Goal: Navigation & Orientation: Find specific page/section

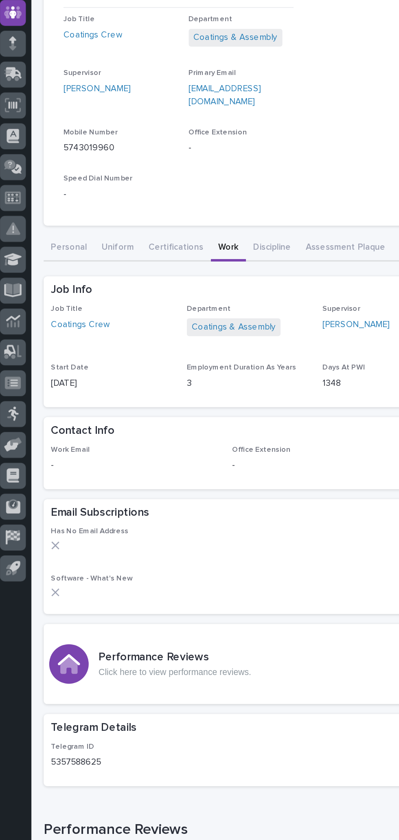
scroll to position [6, 0]
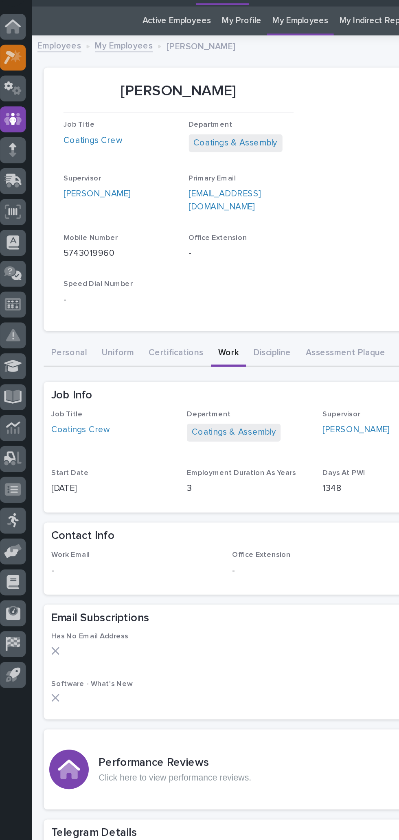
click at [15, 54] on icon at bounding box center [14, 53] width 7 height 8
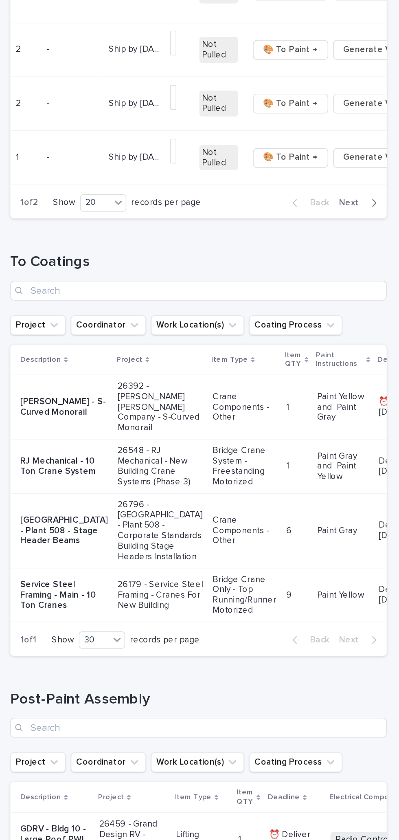
click at [375, 183] on span "Next" at bounding box center [369, 179] width 18 height 7
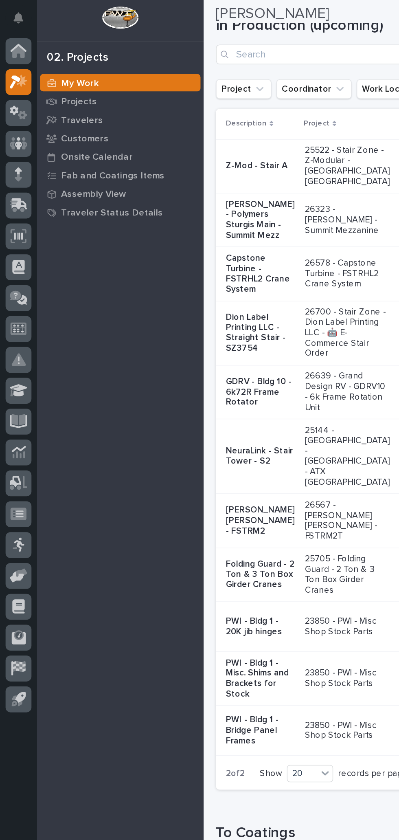
scroll to position [58, 0]
